Goal: Complete application form: Complete application form

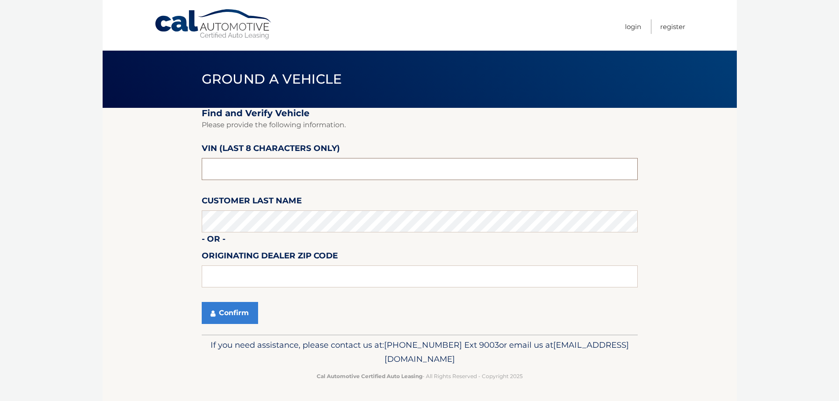
click at [264, 173] on input "text" at bounding box center [420, 169] width 436 height 22
type input "NM113397"
click at [244, 318] on button "Confirm" at bounding box center [230, 313] width 56 height 22
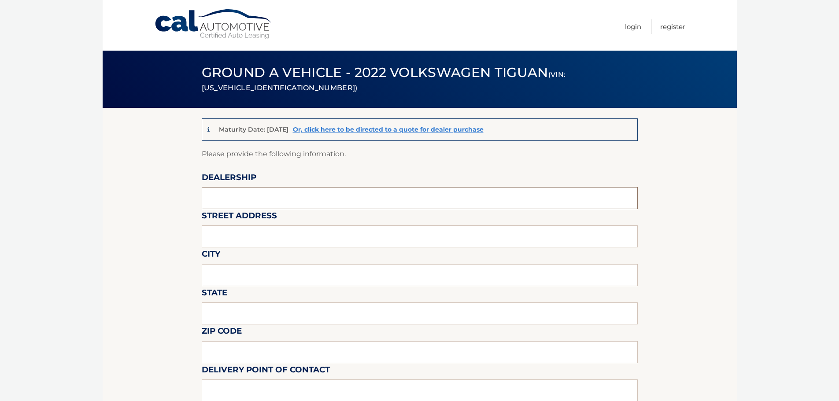
click at [304, 200] on input "text" at bounding box center [420, 198] width 436 height 22
type input "[PERSON_NAME] VOLVO CARS COCONUT CREEK"
type input "[STREET_ADDRESS]"
type input "O"
type input "[GEOGRAPHIC_DATA]"
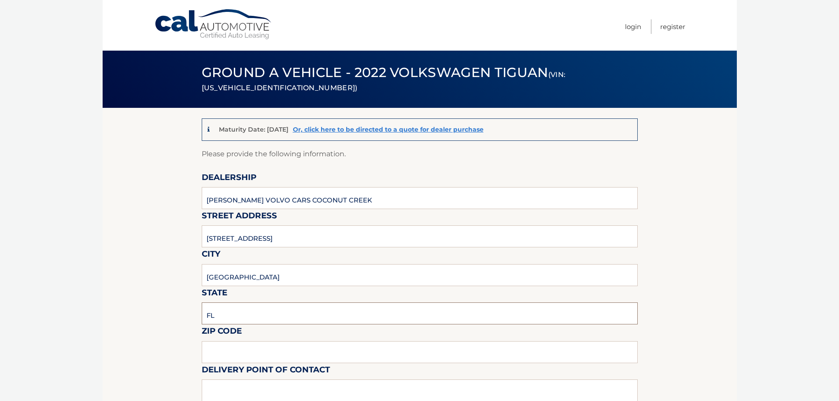
type input "FL"
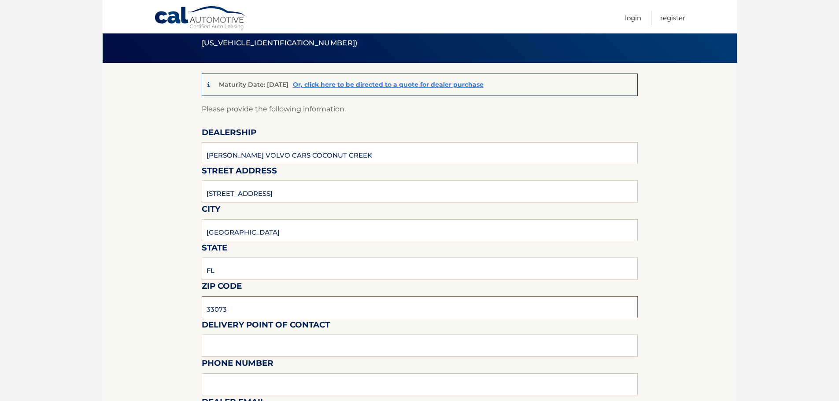
scroll to position [132, 0]
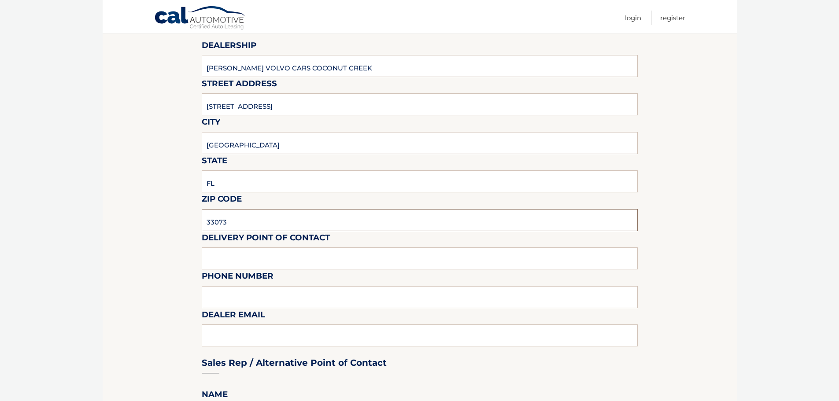
type input "33073"
type input "VOLVO SALES FRONT DESK"
type input "9545903760"
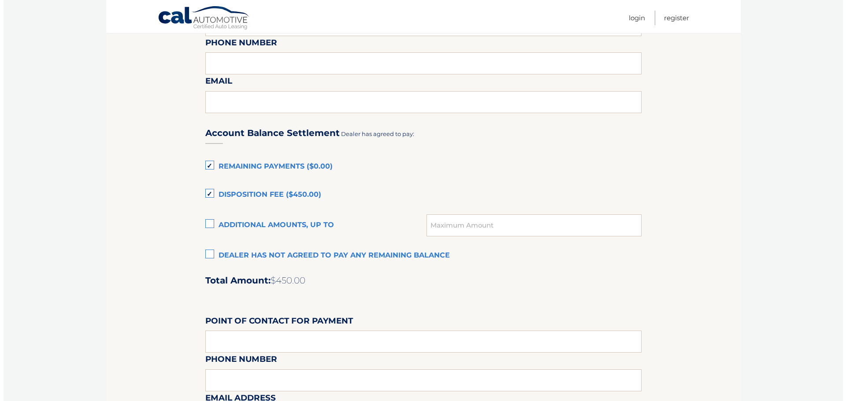
scroll to position [573, 0]
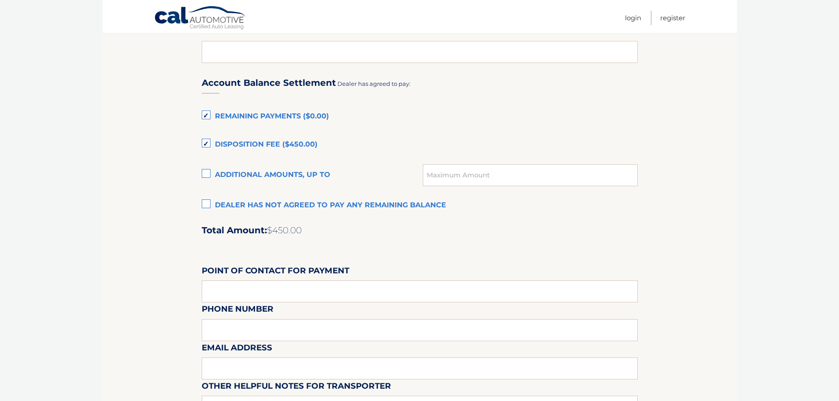
type input "[EMAIL_ADDRESS][DOMAIN_NAME]"
click at [206, 207] on label "Dealer has not agreed to pay any remaining balance" at bounding box center [420, 206] width 436 height 18
click at [0, 0] on input "Dealer has not agreed to pay any remaining balance" at bounding box center [0, 0] width 0 height 0
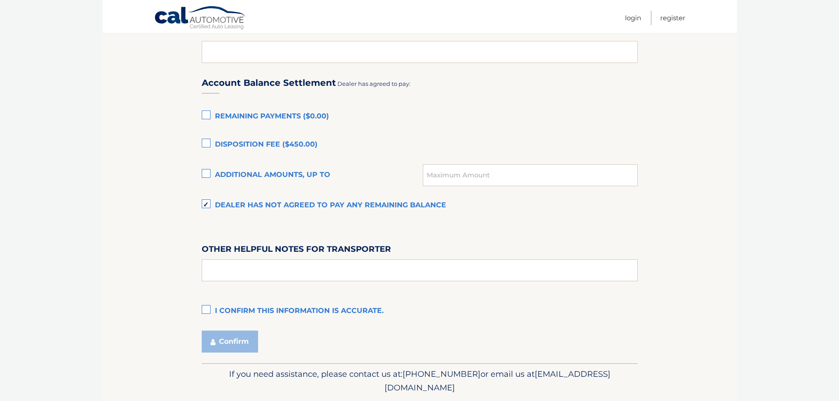
click at [207, 313] on label "I confirm this information is accurate." at bounding box center [420, 312] width 436 height 18
click at [0, 0] on input "I confirm this information is accurate." at bounding box center [0, 0] width 0 height 0
click at [218, 341] on button "Confirm" at bounding box center [230, 342] width 56 height 22
